Goal: Check status: Check status

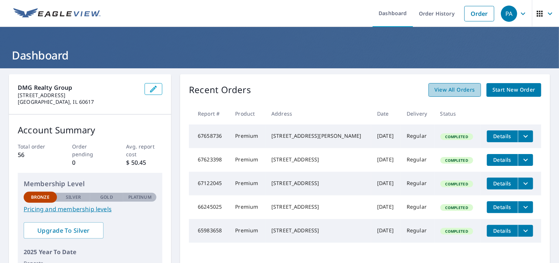
click at [439, 95] on span "View All Orders" at bounding box center [454, 89] width 41 height 9
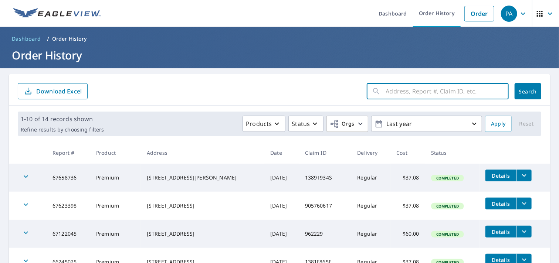
click at [420, 93] on input "text" at bounding box center [447, 91] width 123 height 21
type input "10229"
click button "Search" at bounding box center [528, 91] width 27 height 16
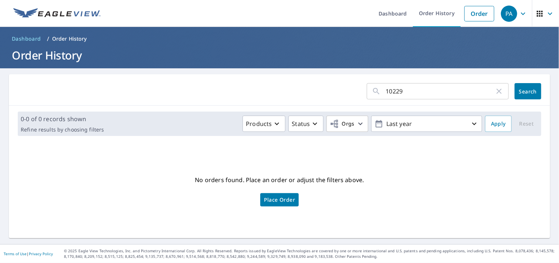
click at [495, 92] on icon "button" at bounding box center [499, 91] width 9 height 9
click at [520, 91] on span "Search" at bounding box center [527, 91] width 15 height 7
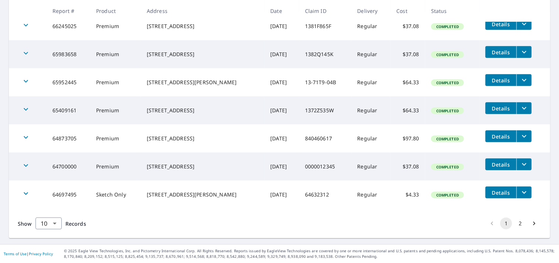
scroll to position [258, 0]
click at [53, 224] on body "PA PA Dashboard Order History Order PA Dashboard / Order History Order History …" at bounding box center [279, 131] width 559 height 263
click at [48, 245] on li "100" at bounding box center [48, 238] width 26 height 13
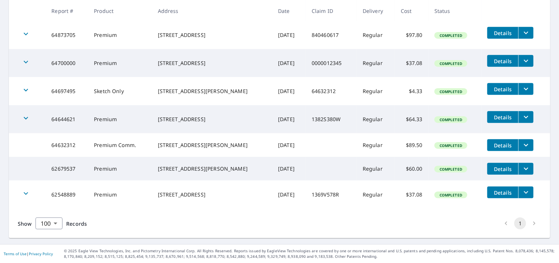
scroll to position [379, 0]
click at [529, 223] on li "pagination navigation" at bounding box center [534, 224] width 14 height 12
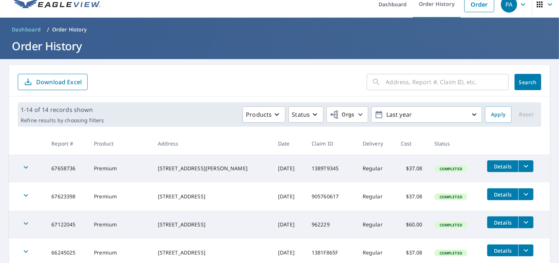
scroll to position [43, 0]
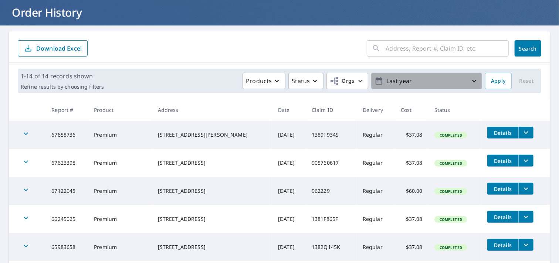
click at [470, 82] on icon "button" at bounding box center [474, 81] width 9 height 9
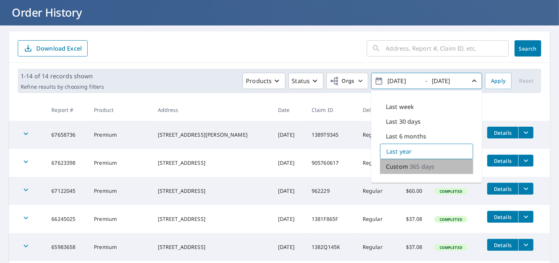
click at [424, 169] on p "365 days" at bounding box center [422, 166] width 25 height 9
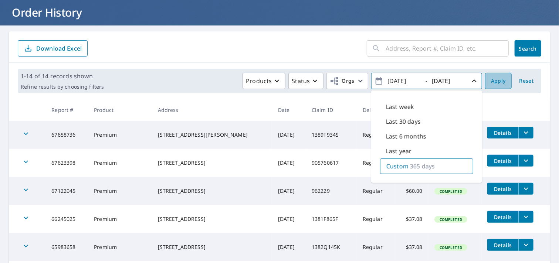
click at [494, 79] on span "Apply" at bounding box center [498, 81] width 15 height 9
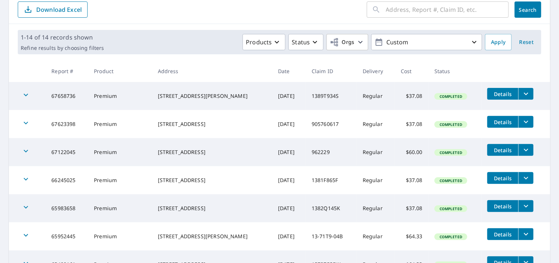
scroll to position [77, 0]
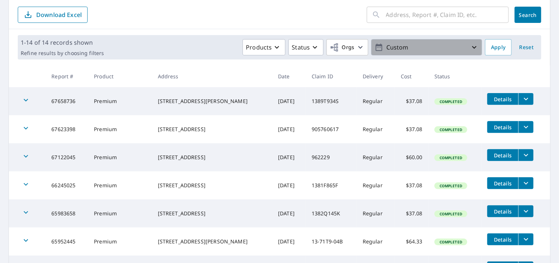
click at [455, 45] on p "Custom" at bounding box center [426, 47] width 86 height 13
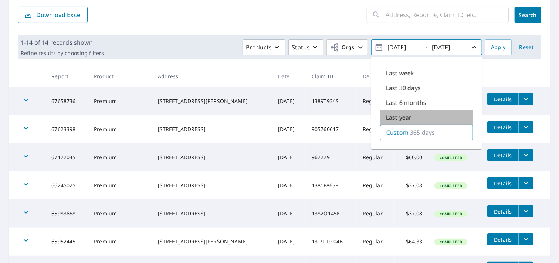
click at [400, 117] on p "Last year" at bounding box center [399, 117] width 26 height 9
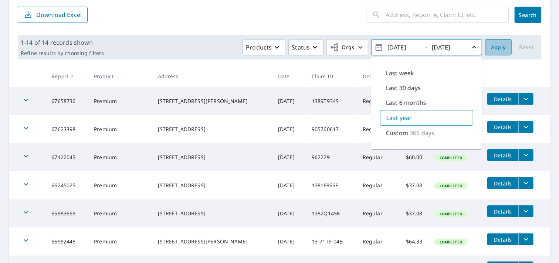
click at [497, 47] on span "Apply" at bounding box center [498, 47] width 15 height 9
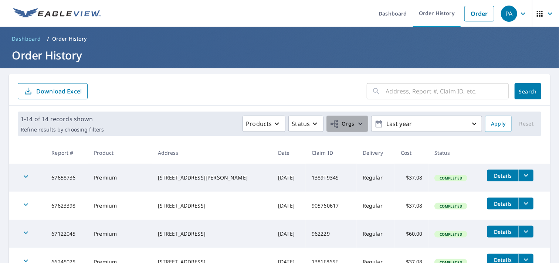
click at [356, 122] on icon "button" at bounding box center [360, 123] width 9 height 9
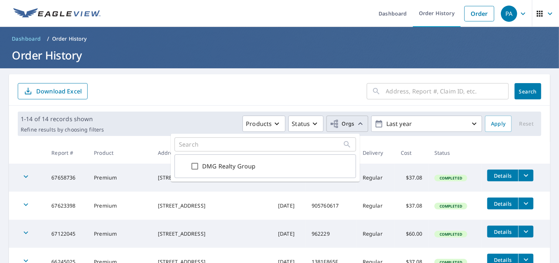
click at [356, 122] on icon "button" at bounding box center [360, 123] width 9 height 9
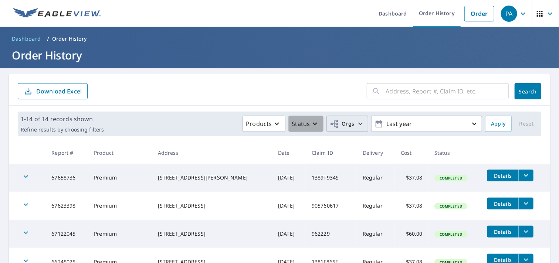
click at [311, 121] on icon "button" at bounding box center [315, 123] width 9 height 9
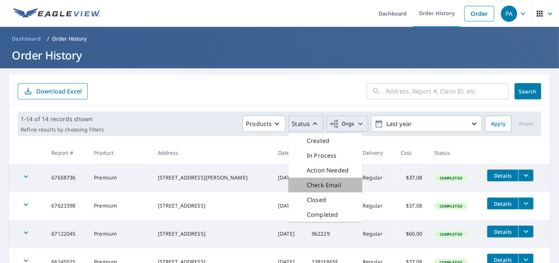
click at [295, 193] on div "Check Email" at bounding box center [325, 185] width 74 height 15
